Goal: Task Accomplishment & Management: Use online tool/utility

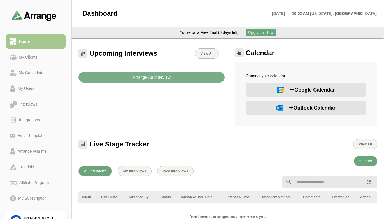
click at [299, 88] on span "Google Calendar" at bounding box center [312, 90] width 45 height 8
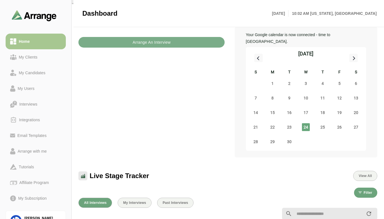
scroll to position [31, 0]
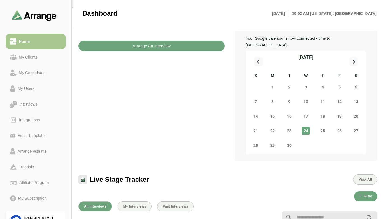
click at [163, 47] on b "Arrange An Interview" at bounding box center [151, 46] width 38 height 11
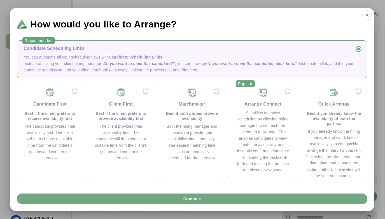
click at [195, 199] on span "Continue" at bounding box center [192, 199] width 18 height 11
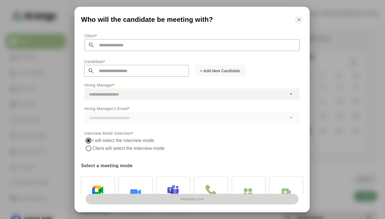
click at [298, 19] on icon "button" at bounding box center [299, 19] width 5 height 5
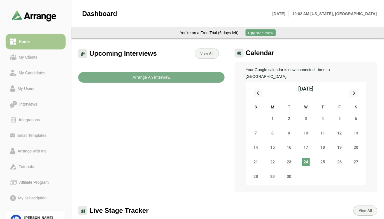
scroll to position [31, 0]
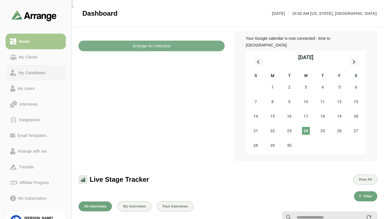
click at [37, 72] on div "My Candidates" at bounding box center [32, 72] width 31 height 7
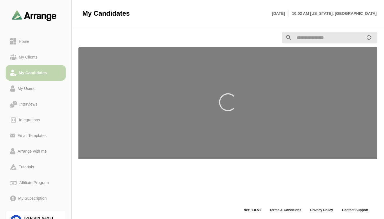
scroll to position [2, 0]
